Goal: Information Seeking & Learning: Understand process/instructions

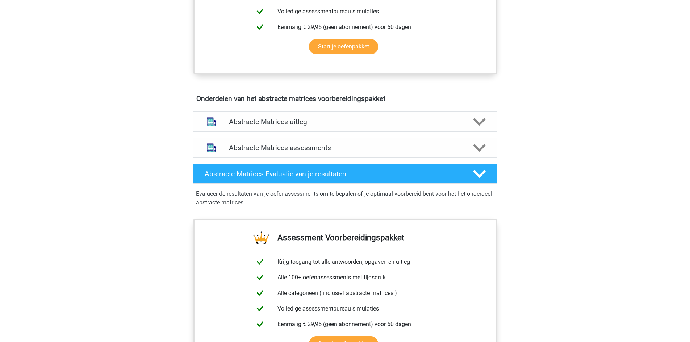
scroll to position [362, 0]
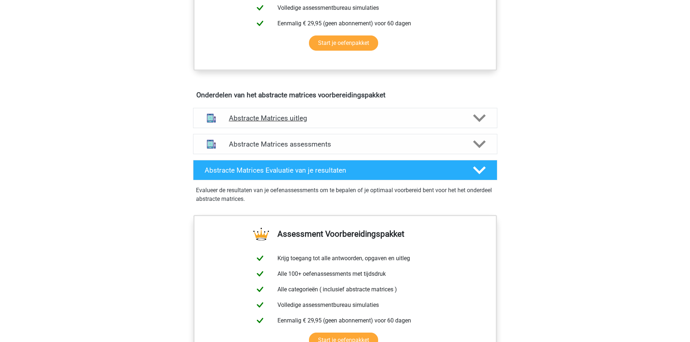
click at [474, 117] on icon at bounding box center [479, 118] width 13 height 13
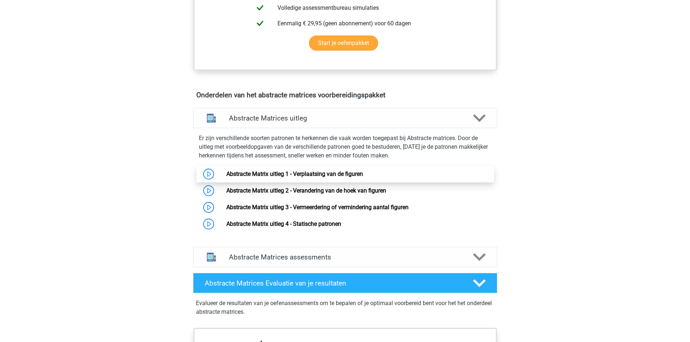
click at [247, 174] on link "Abstracte Matrix uitleg 1 - Verplaatsing van de figuren" at bounding box center [294, 174] width 137 height 7
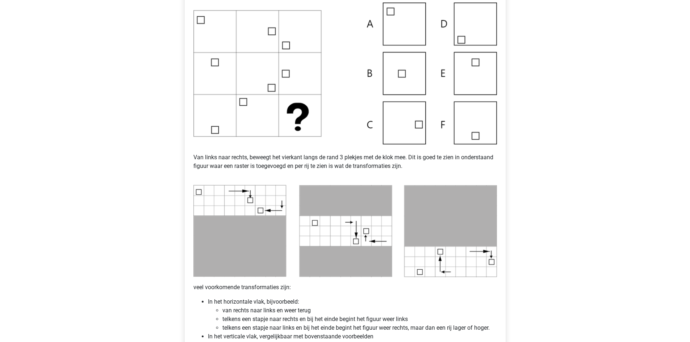
scroll to position [217, 0]
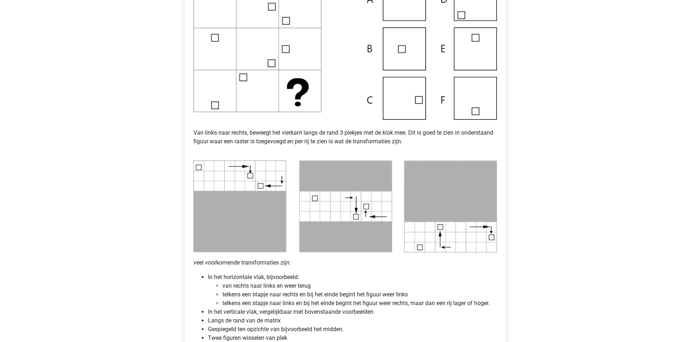
click at [315, 225] on img at bounding box center [346, 207] width 304 height 92
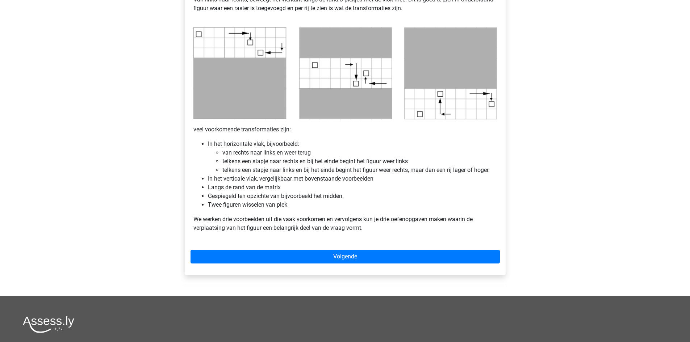
scroll to position [362, 0]
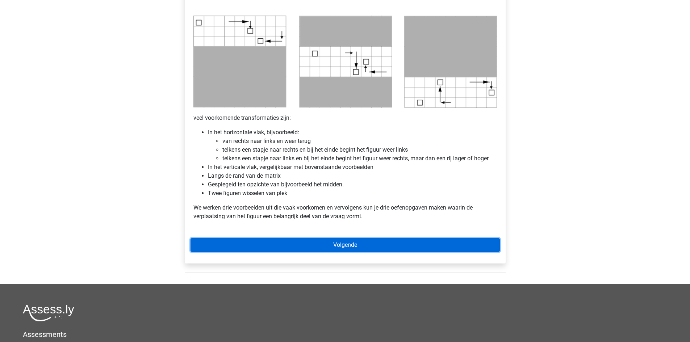
click at [328, 245] on link "Volgende" at bounding box center [345, 245] width 309 height 14
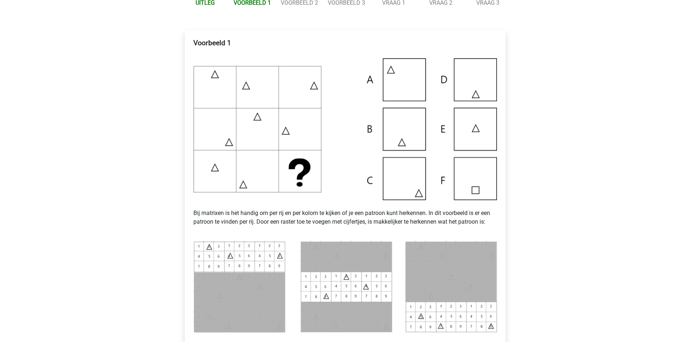
scroll to position [36, 0]
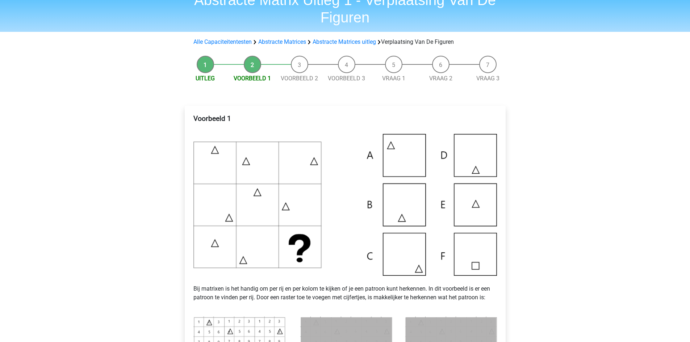
click at [406, 206] on img at bounding box center [346, 205] width 304 height 142
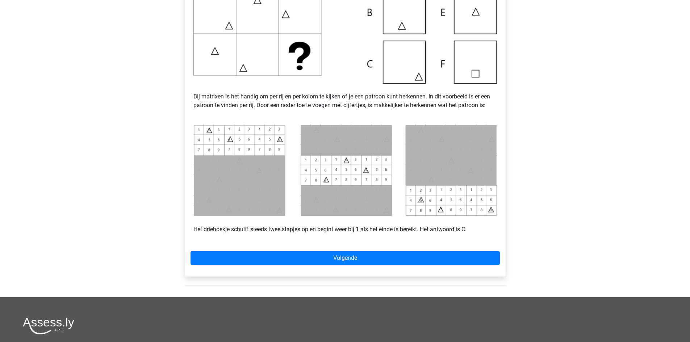
scroll to position [290, 0]
